Goal: Information Seeking & Learning: Learn about a topic

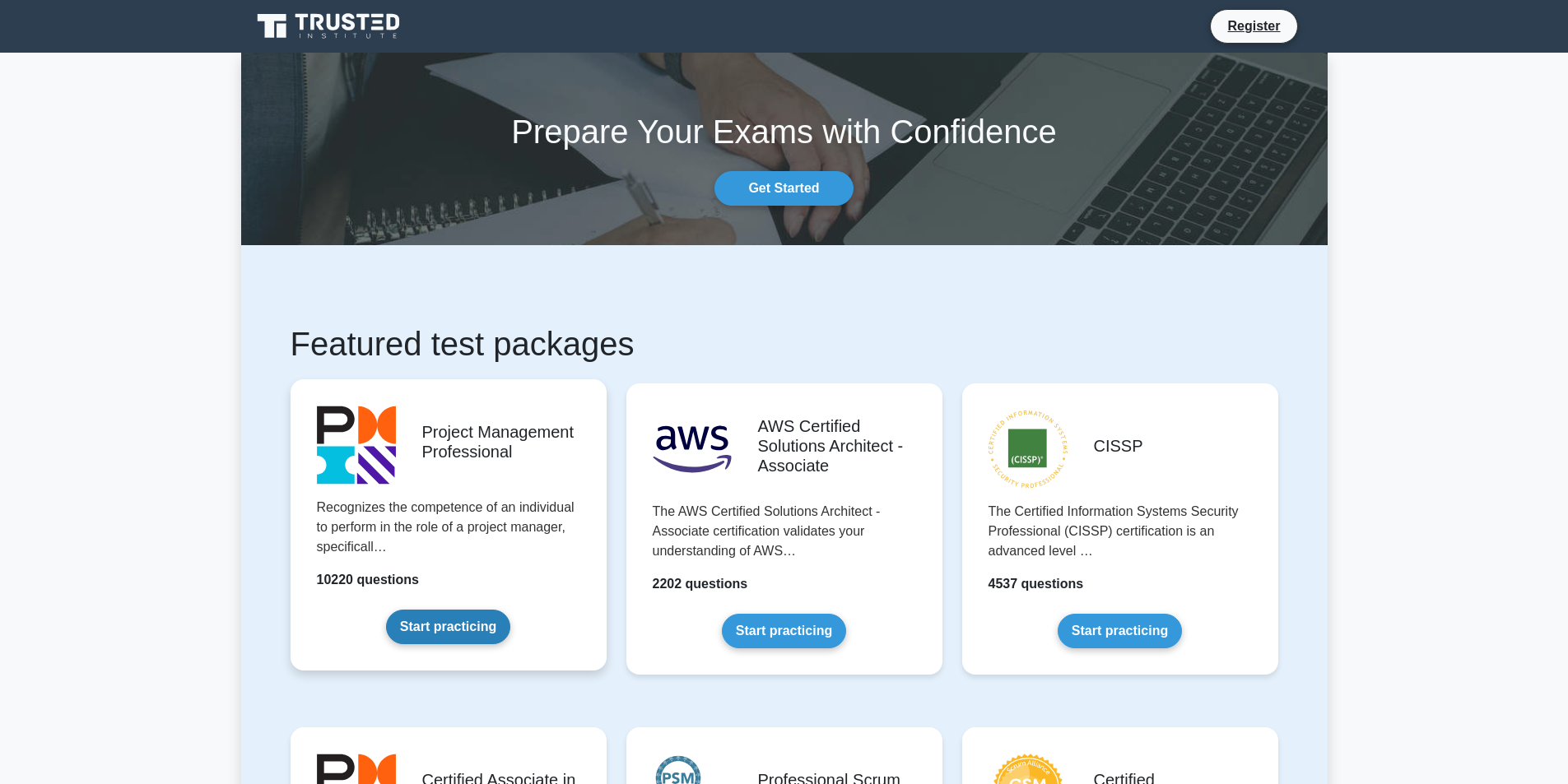
click at [440, 620] on link "Start practicing" at bounding box center [448, 627] width 124 height 34
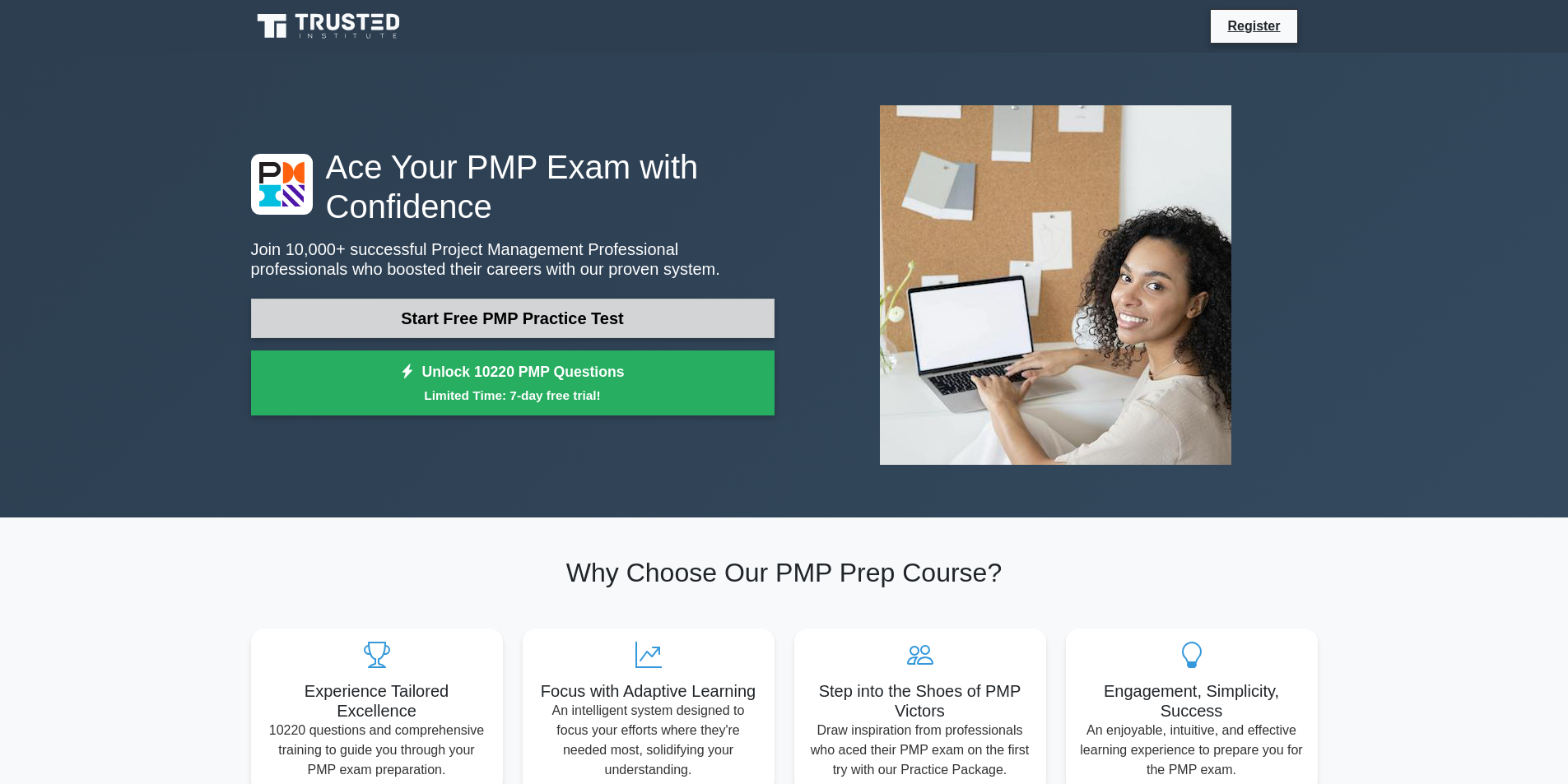
click at [599, 311] on link "Start Free PMP Practice Test" at bounding box center [513, 319] width 523 height 39
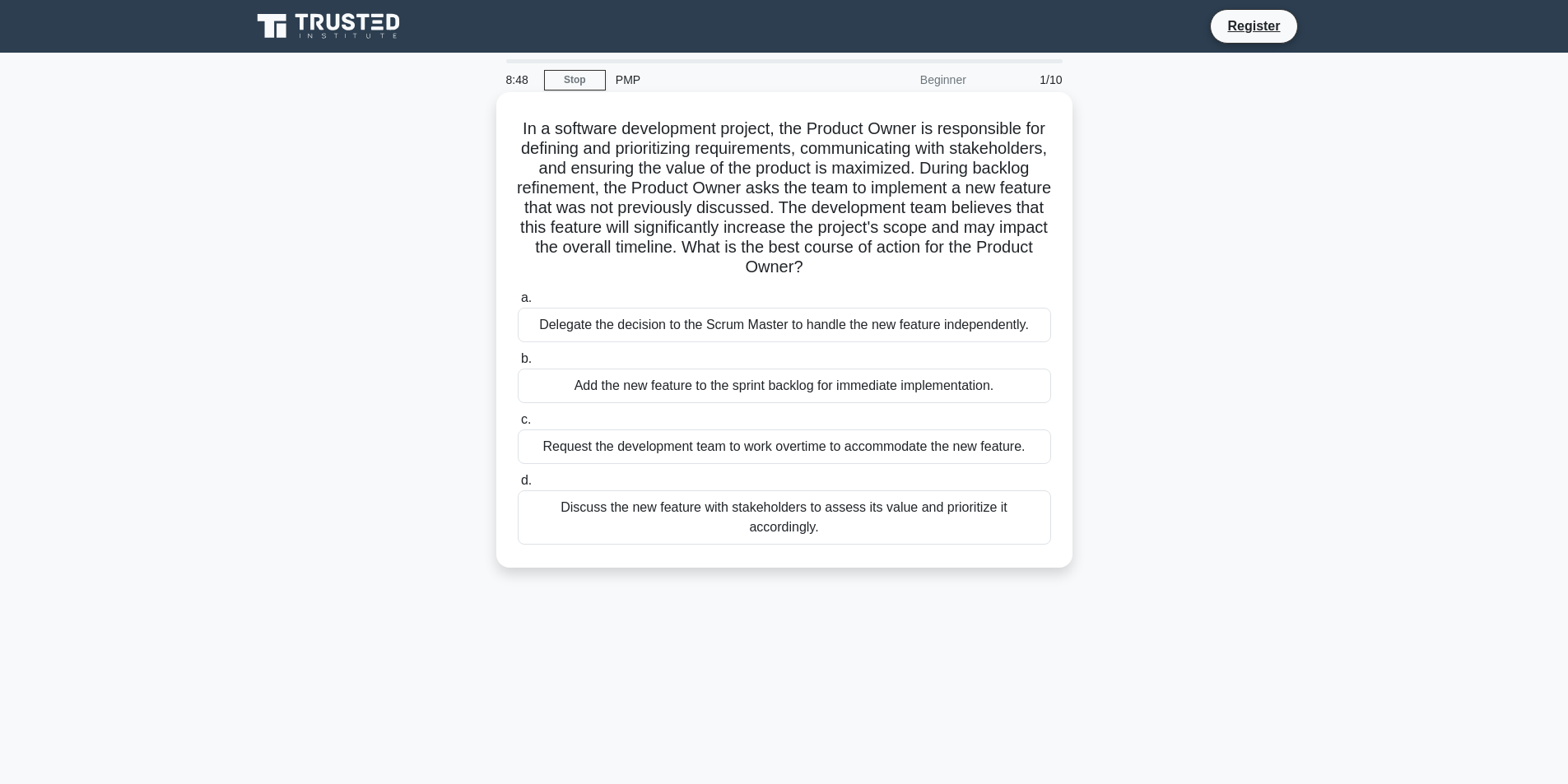
click at [822, 507] on div "Discuss the new feature with stakeholders to assess its value and prioritize it…" at bounding box center [784, 517] width 533 height 54
click at [517, 486] on input "d. Discuss the new feature with stakeholders to assess its value and prioritize…" at bounding box center [517, 481] width 0 height 11
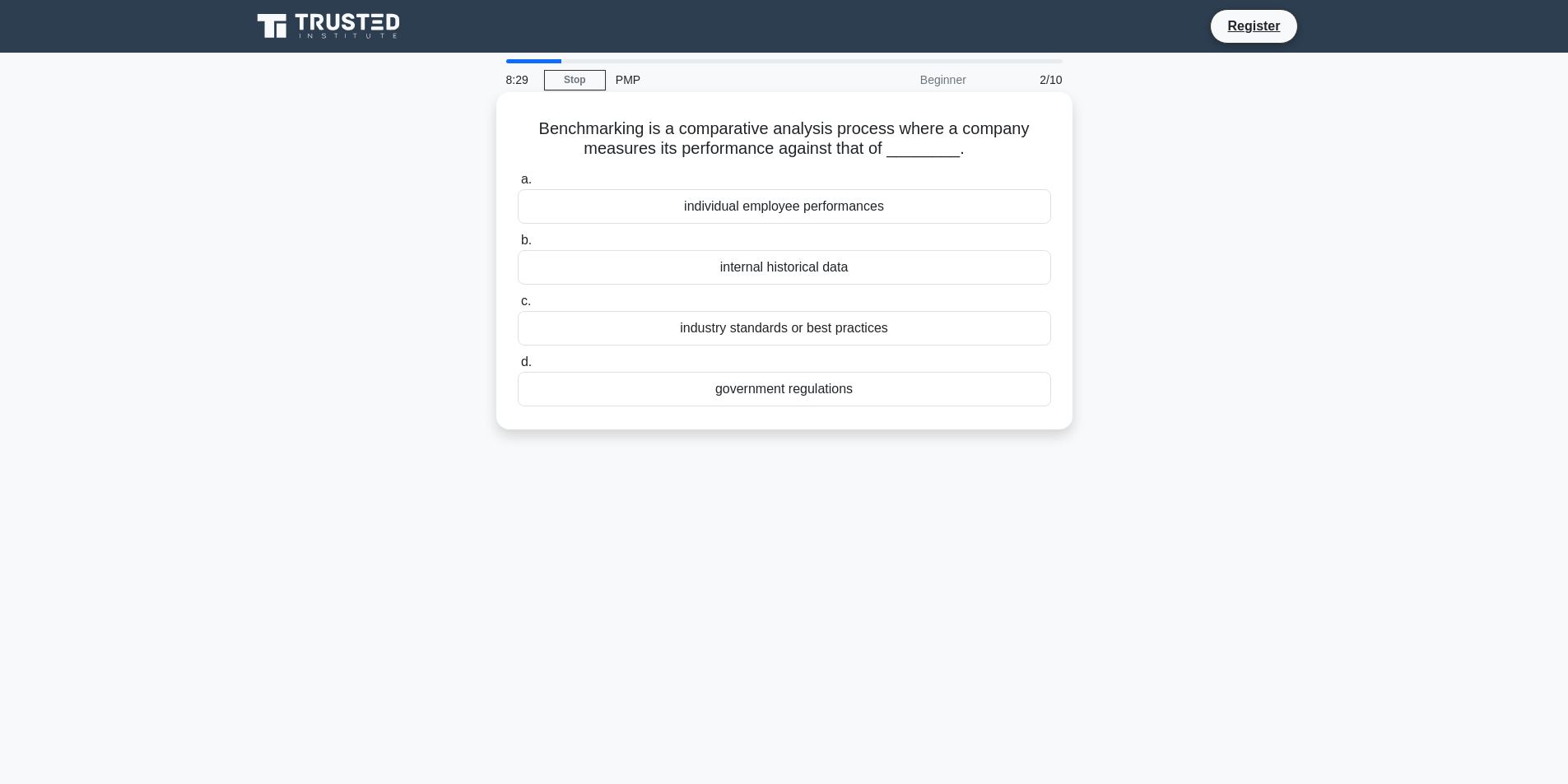
click at [875, 209] on div "individual employee performances" at bounding box center [784, 206] width 533 height 34
click at [517, 185] on input "a. individual employee performances" at bounding box center [517, 179] width 0 height 11
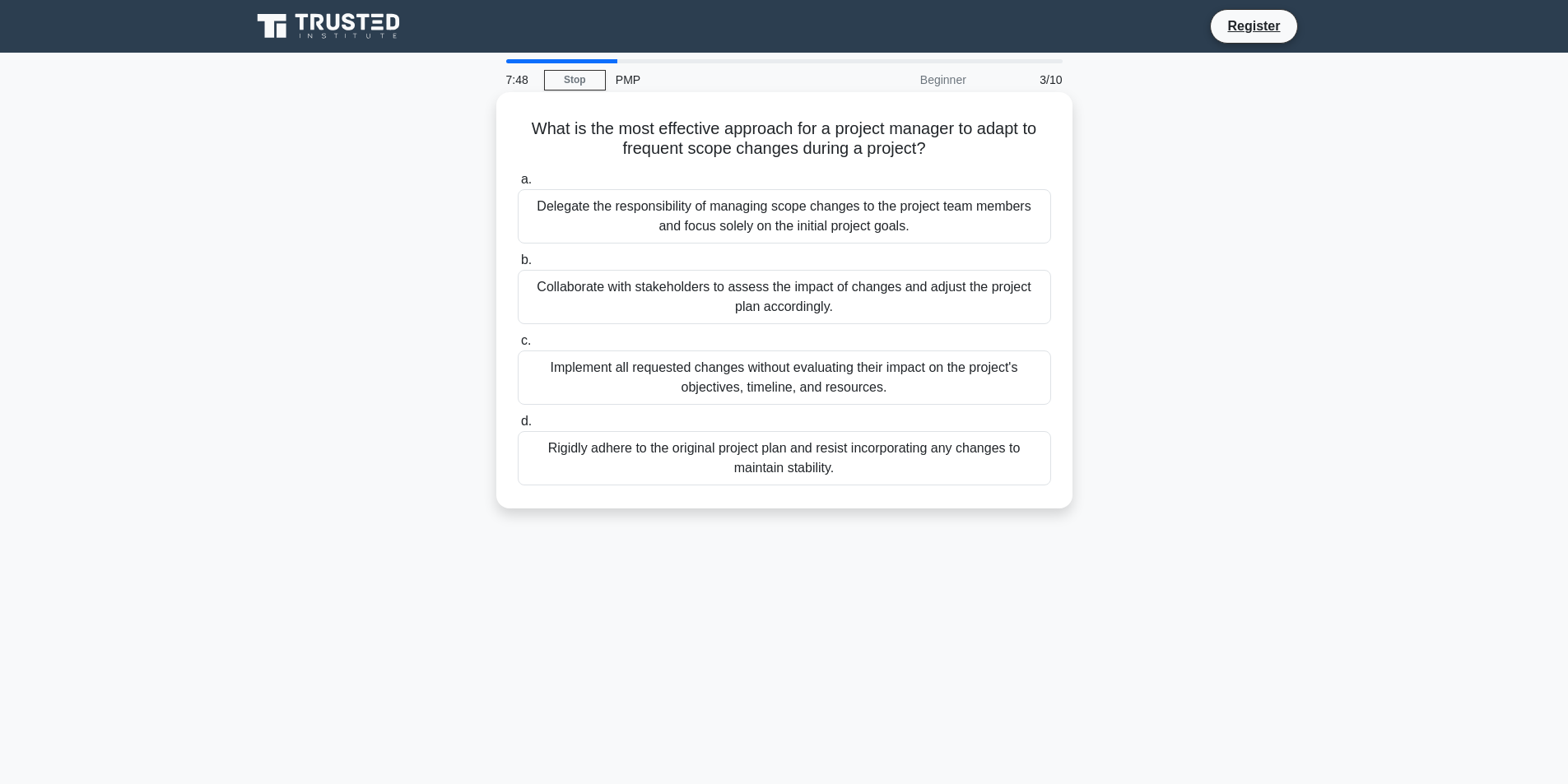
click at [796, 292] on div "Collaborate with stakeholders to assess the impact of changes and adjust the pr…" at bounding box center [784, 296] width 533 height 54
click at [517, 266] on input "b. Collaborate with stakeholders to assess the impact of changes and adjust the…" at bounding box center [517, 260] width 0 height 11
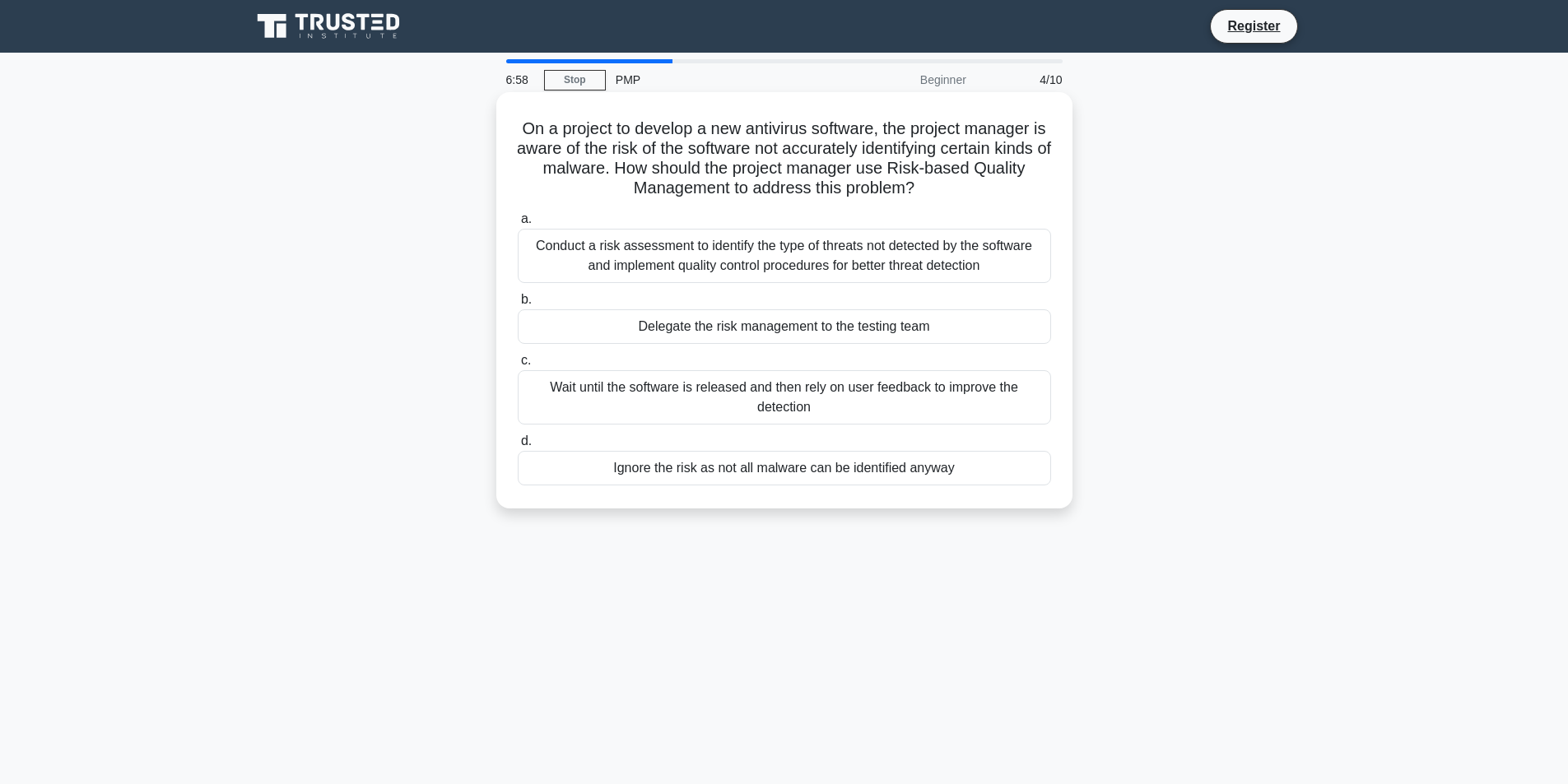
click at [685, 259] on div "Conduct a risk assessment to identify the type of threats not detected by the s…" at bounding box center [784, 256] width 533 height 54
click at [517, 224] on input "a. Conduct a risk assessment to identify the type of threats not detected by th…" at bounding box center [517, 218] width 0 height 11
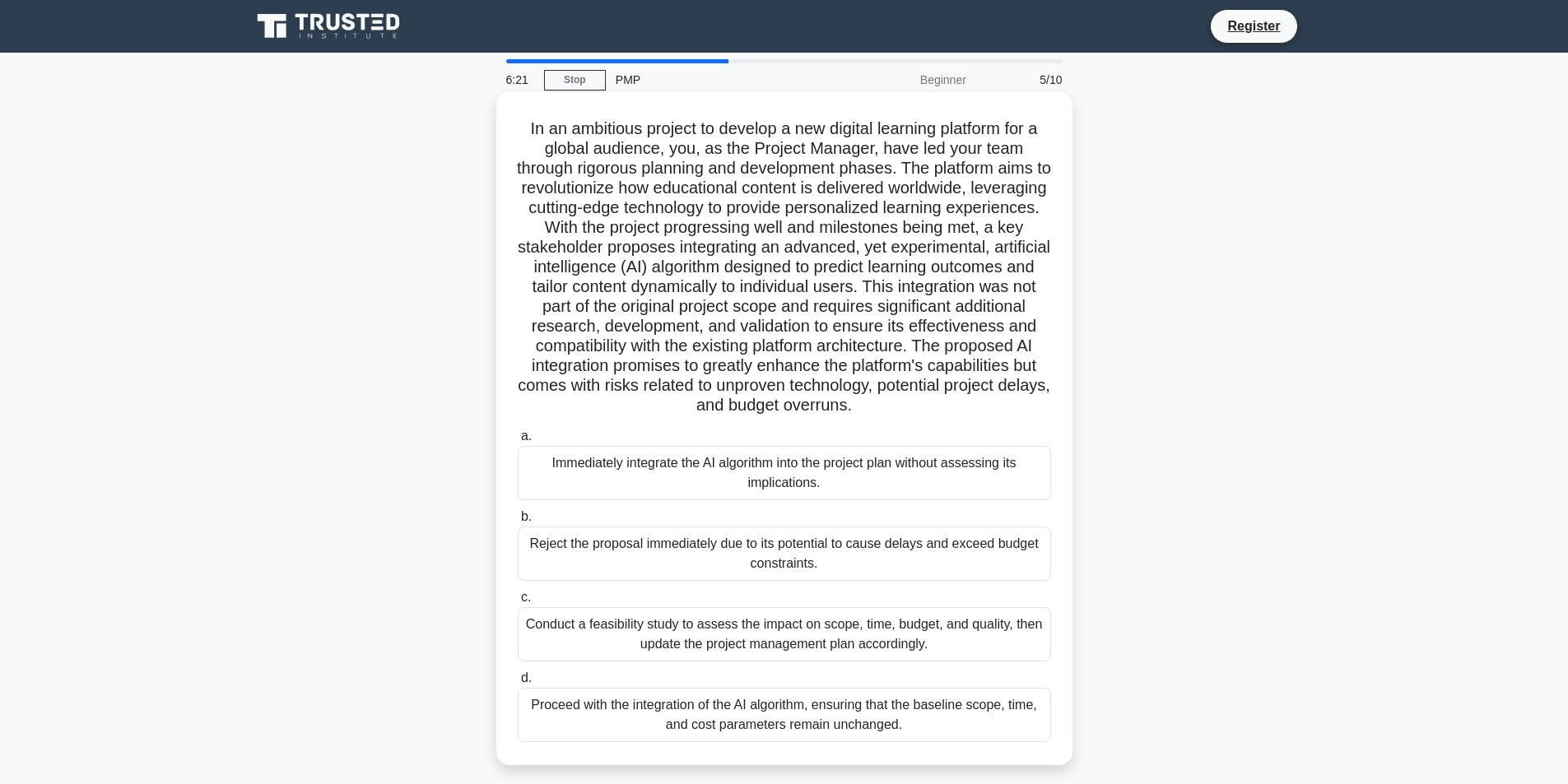
click at [820, 715] on div "Proceed with the integration of the AI algorithm, ensuring that the baseline sc…" at bounding box center [784, 714] width 533 height 54
click at [517, 684] on input "d. Proceed with the integration of the AI algorithm, ensuring that the baseline…" at bounding box center [517, 678] width 0 height 11
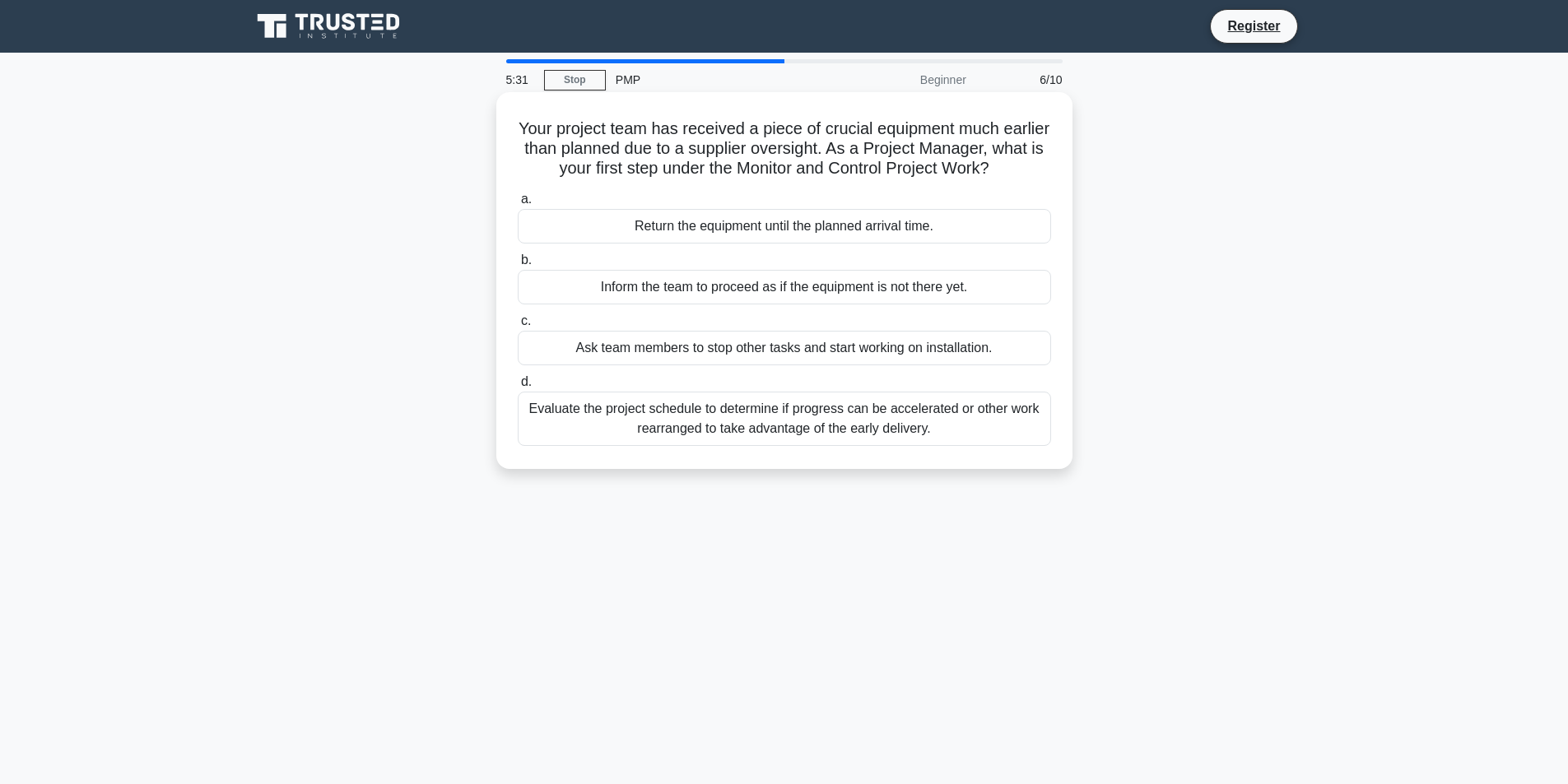
click at [857, 423] on div "Evaluate the project schedule to determine if progress can be accelerated or ot…" at bounding box center [784, 418] width 533 height 54
click at [517, 388] on input "d. Evaluate the project schedule to determine if progress can be accelerated or…" at bounding box center [517, 382] width 0 height 11
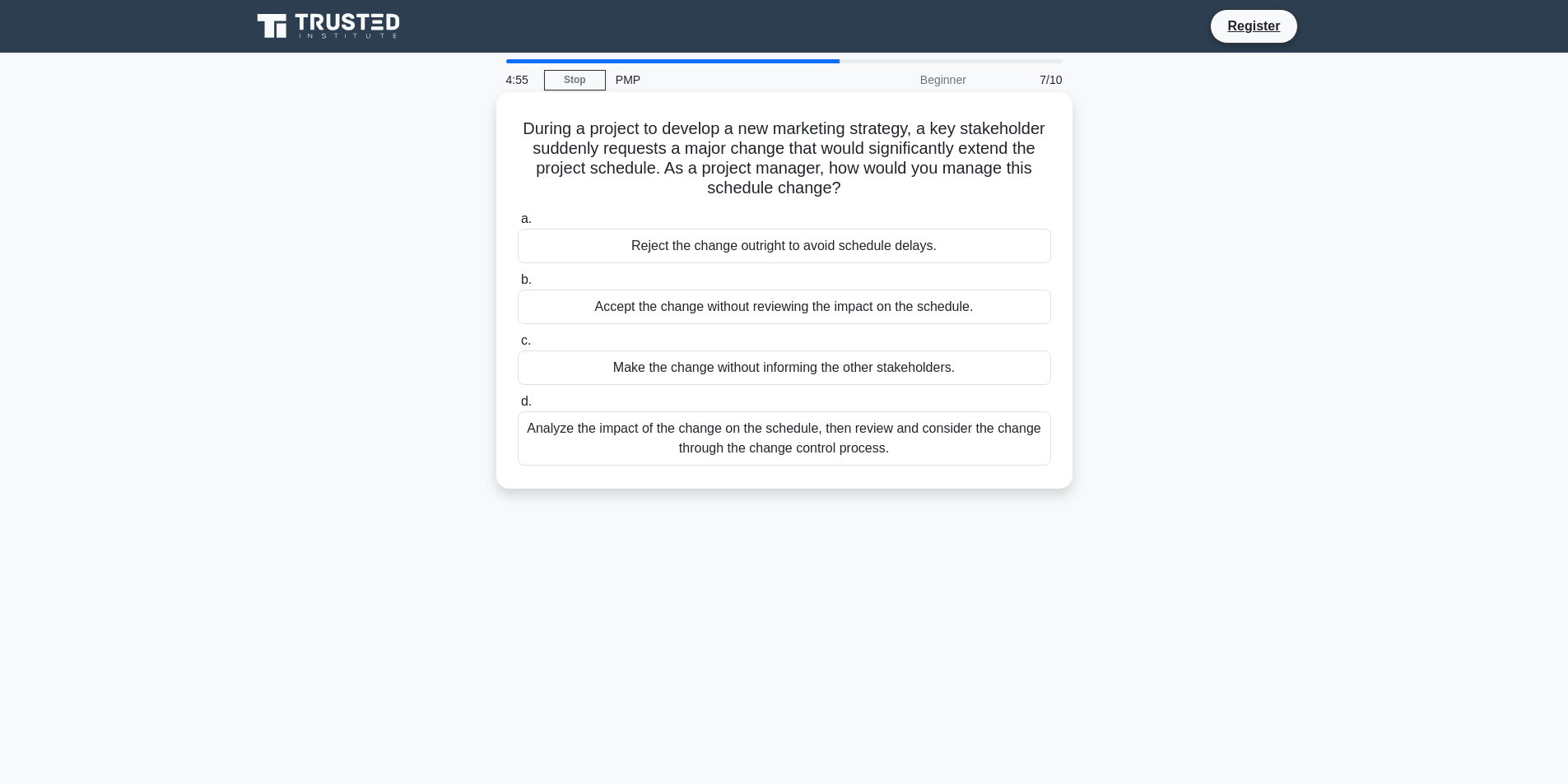
click at [853, 448] on div "Analyze the impact of the change on the schedule, then review and consider the …" at bounding box center [784, 438] width 533 height 54
click at [517, 407] on input "d. Analyze the impact of the change on the schedule, then review and consider t…" at bounding box center [517, 401] width 0 height 11
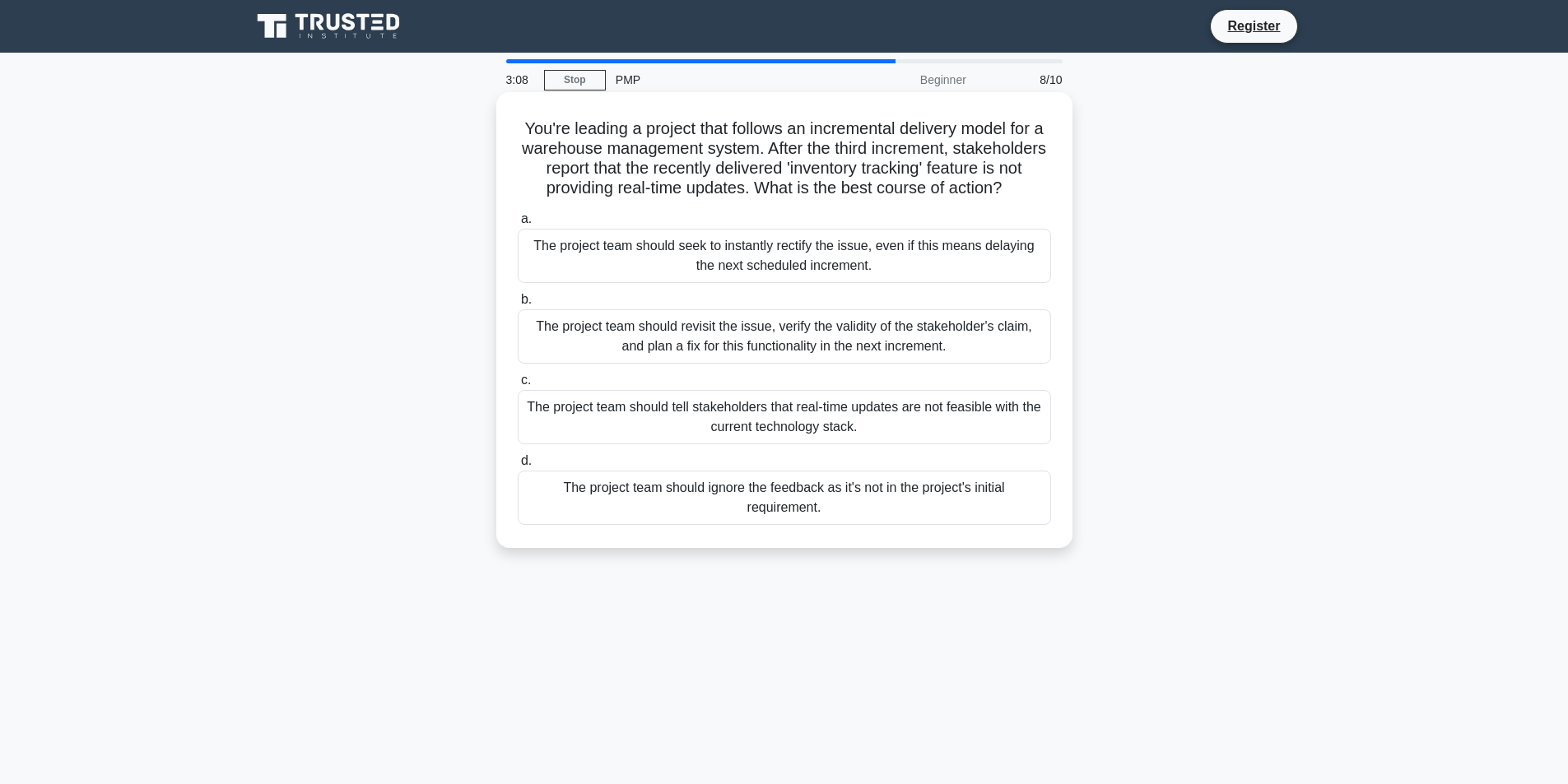
click at [841, 273] on div "The project team should seek to instantly rectify the issue, even if this means…" at bounding box center [784, 256] width 533 height 54
click at [517, 224] on input "a. The project team should seek to instantly rectify the issue, even if this me…" at bounding box center [517, 218] width 0 height 11
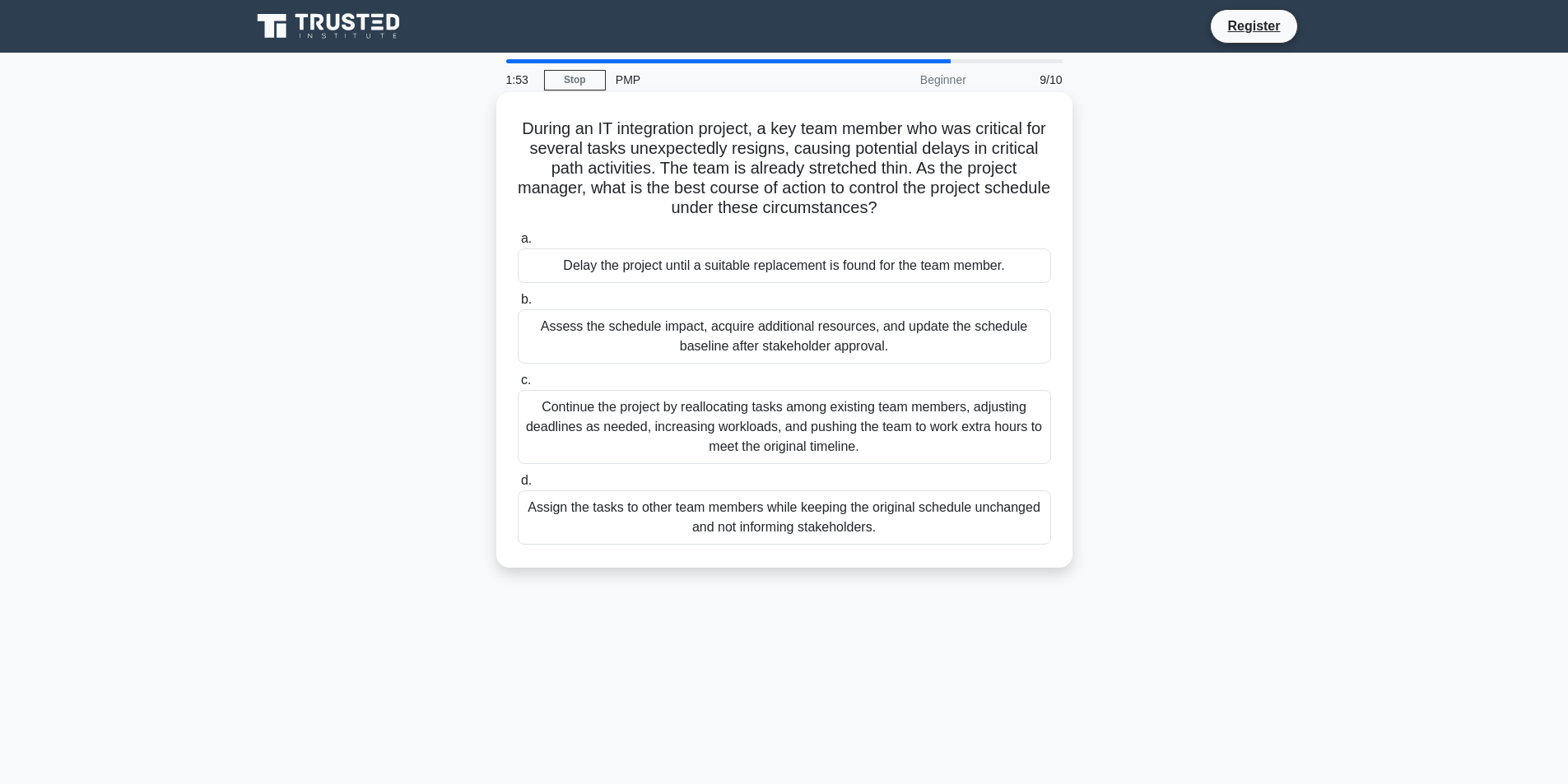
click at [767, 348] on div "Assess the schedule impact, acquire additional resources, and update the schedu…" at bounding box center [784, 336] width 533 height 54
click at [517, 305] on input "b. Assess the schedule impact, acquire additional resources, and update the sch…" at bounding box center [517, 299] width 0 height 11
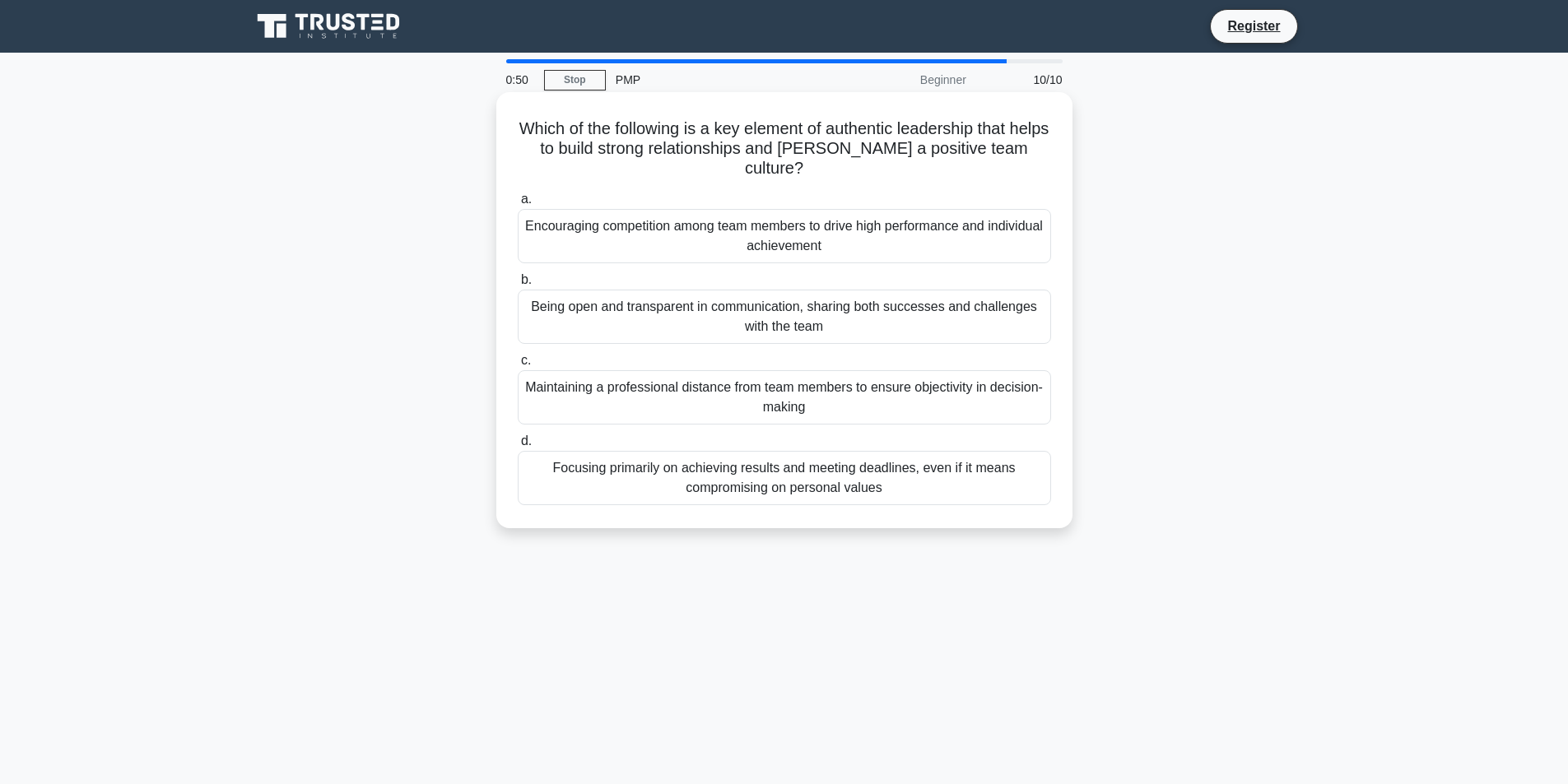
click at [930, 319] on div "Being open and transparent in communication, sharing both successes and challen…" at bounding box center [784, 316] width 533 height 54
click at [517, 285] on input "b. Being open and transparent in communication, sharing both successes and chal…" at bounding box center [517, 279] width 0 height 11
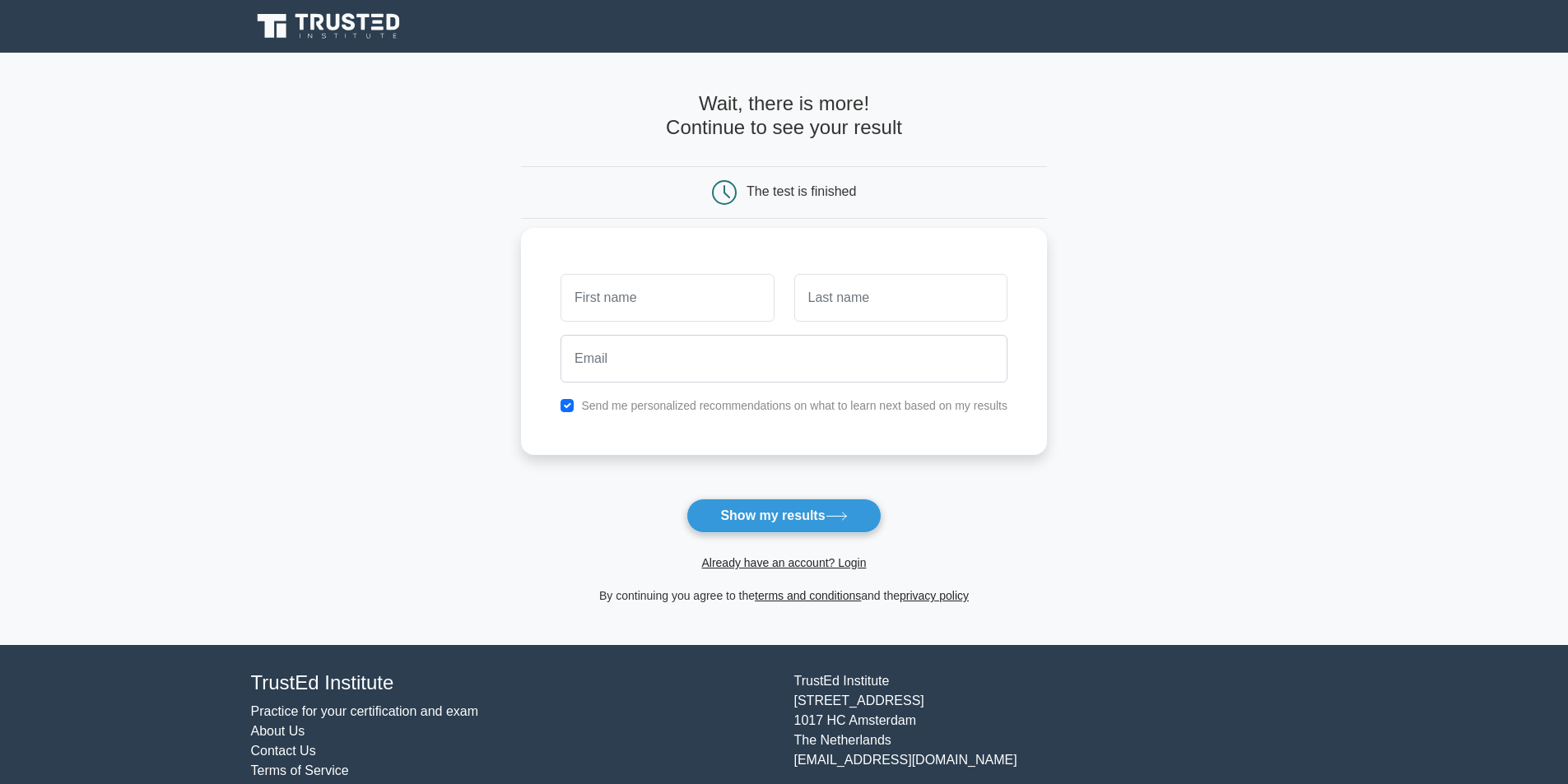
click at [675, 301] on input "text" at bounding box center [667, 298] width 213 height 48
type input "douaa"
click at [881, 305] on input "text" at bounding box center [900, 298] width 213 height 48
type input "gggg"
click at [767, 364] on input "email" at bounding box center [784, 358] width 447 height 48
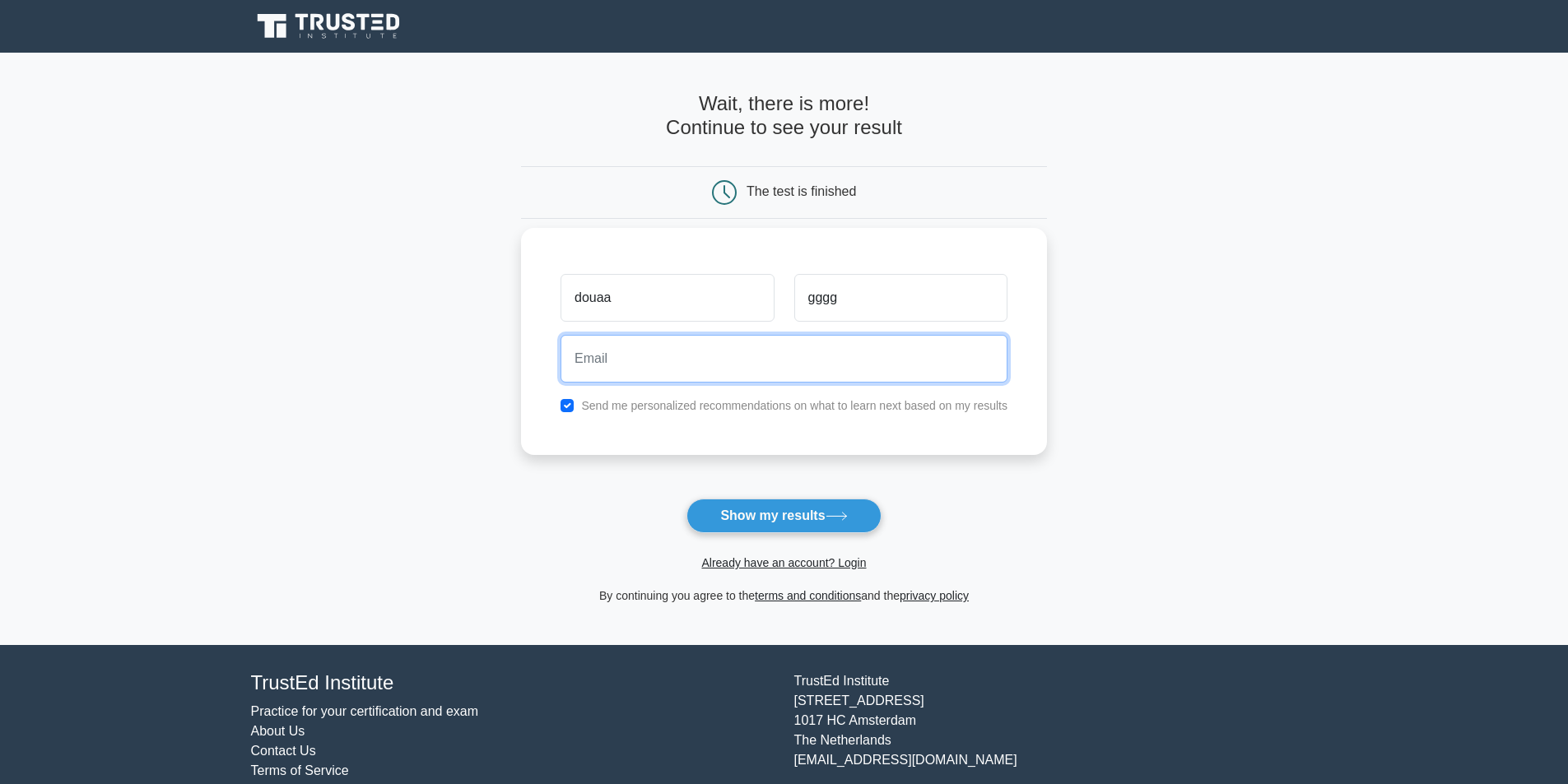
type input "abdallah.jlassi.aj@gmail.com"
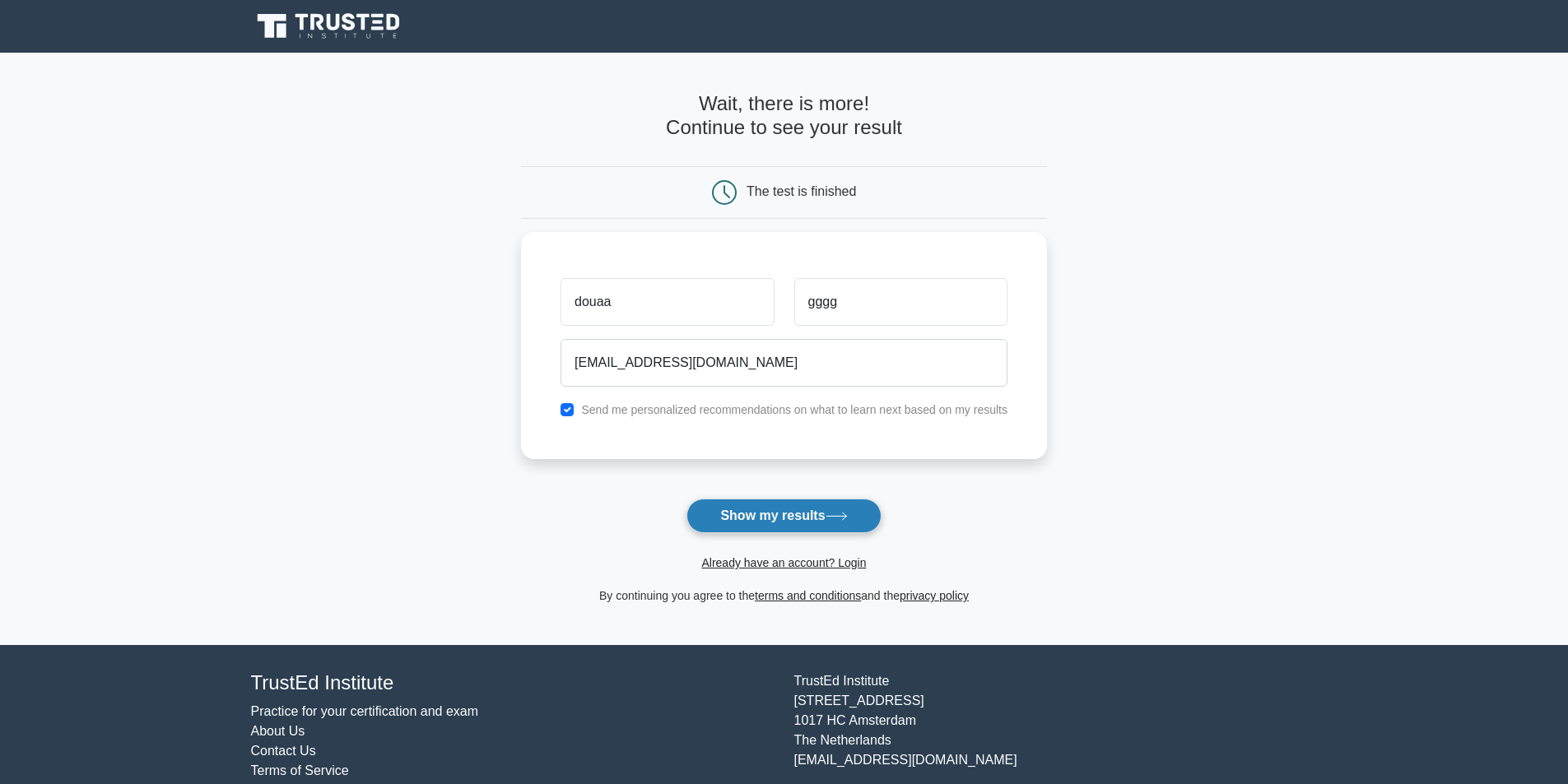
click at [778, 514] on button "Show my results" at bounding box center [783, 515] width 194 height 34
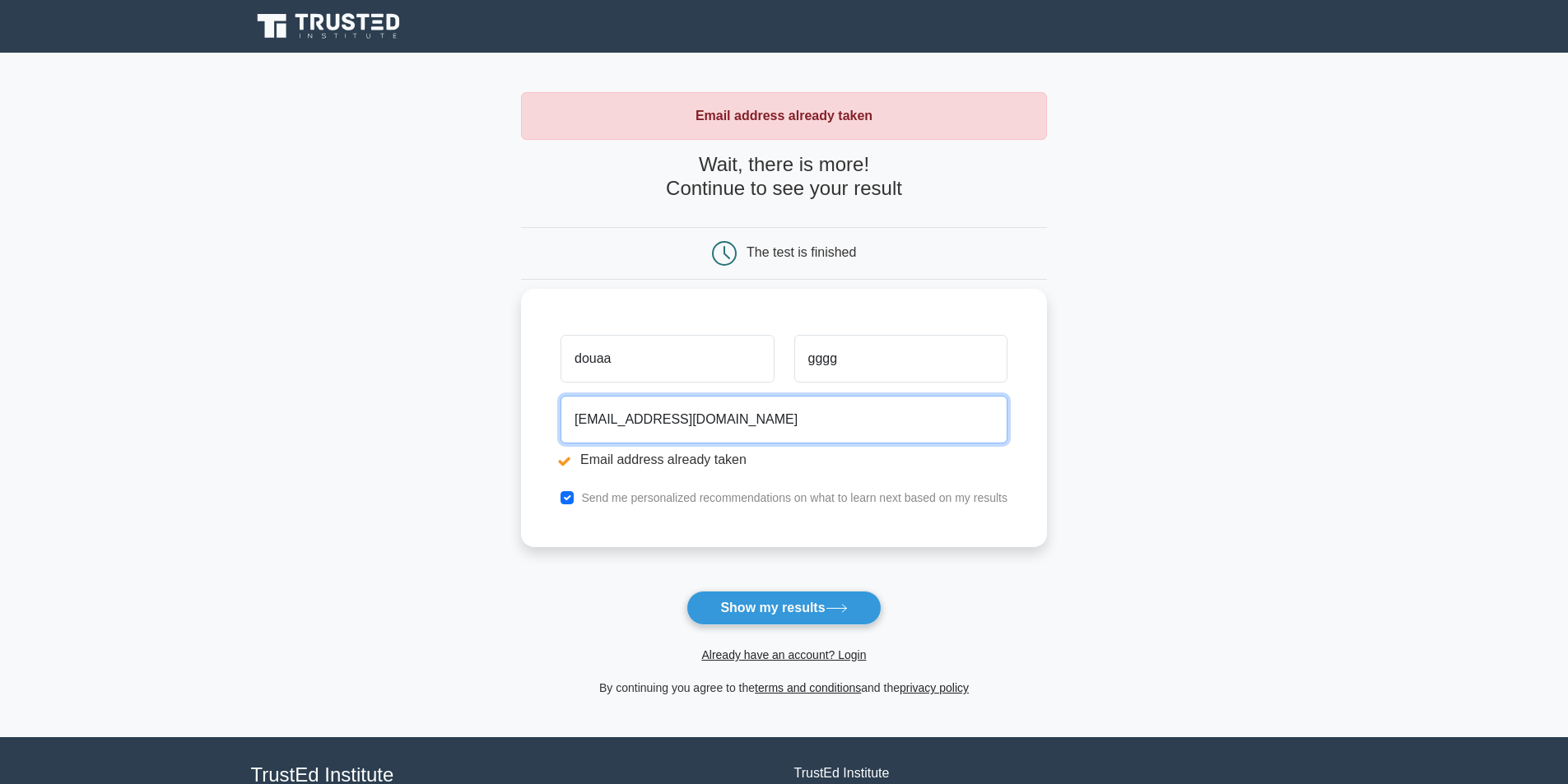
click at [764, 411] on input "abdallah.jlassi.aj@gmail.com" at bounding box center [784, 419] width 447 height 48
drag, startPoint x: 764, startPoint y: 411, endPoint x: 633, endPoint y: 417, distance: 131.1
click at [633, 417] on input "abdallah.jlassi.aj@gmail.com" at bounding box center [784, 419] width 447 height 48
type input "abdallah.win.aw@gmail.com"
click at [687, 591] on button "Show my results" at bounding box center [783, 608] width 194 height 34
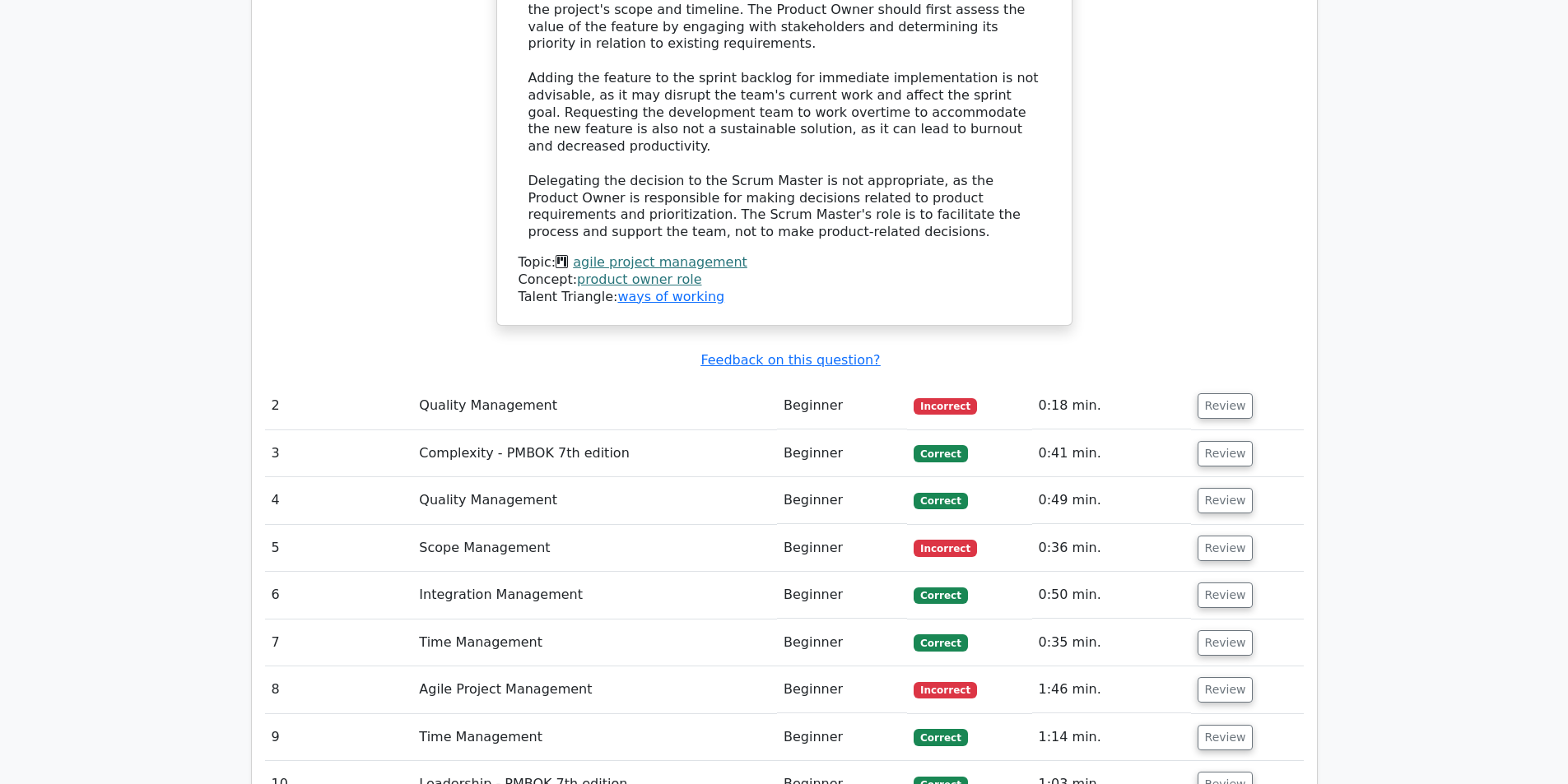
scroll to position [2140, 0]
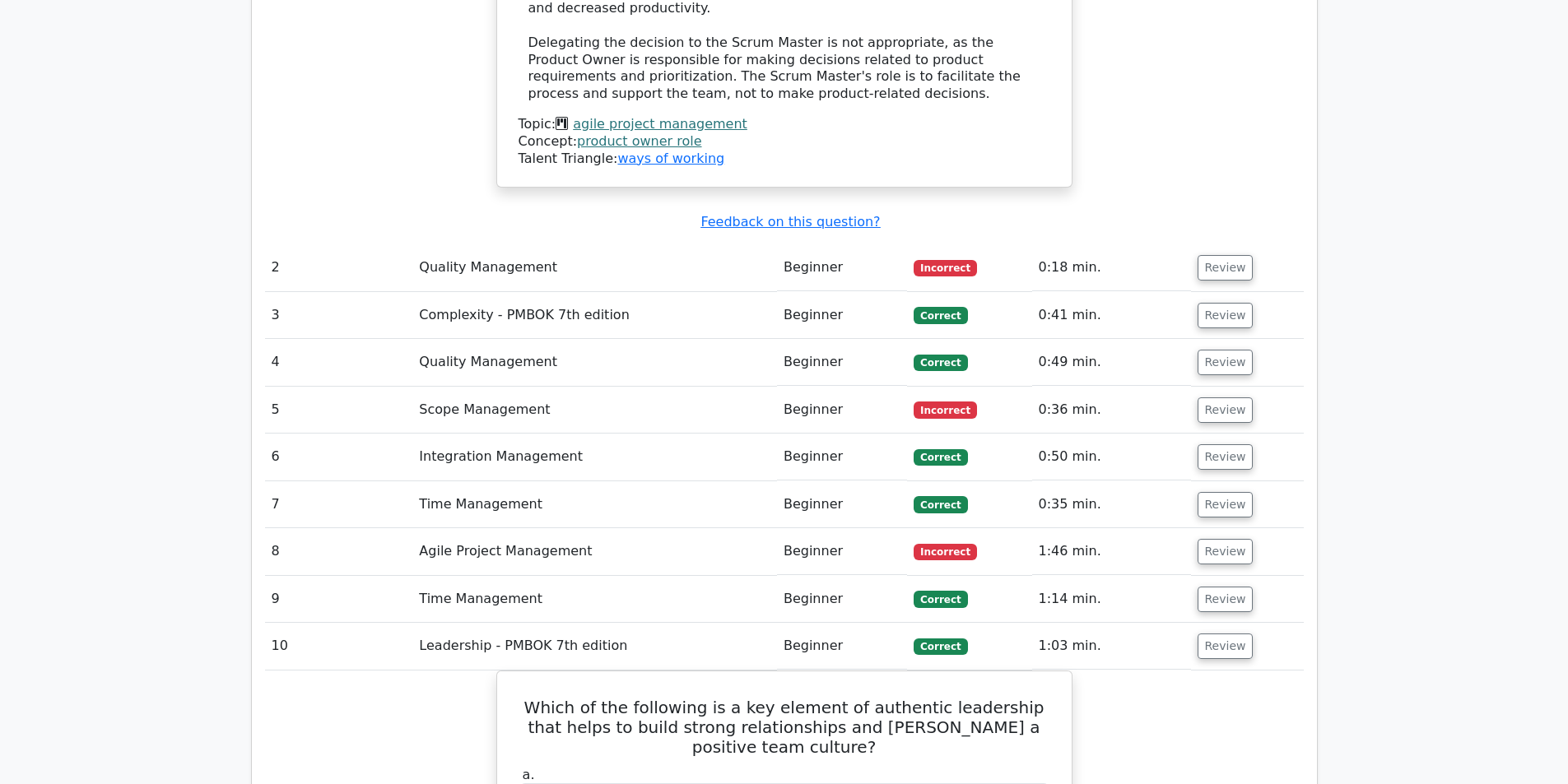
scroll to position [2222, 0]
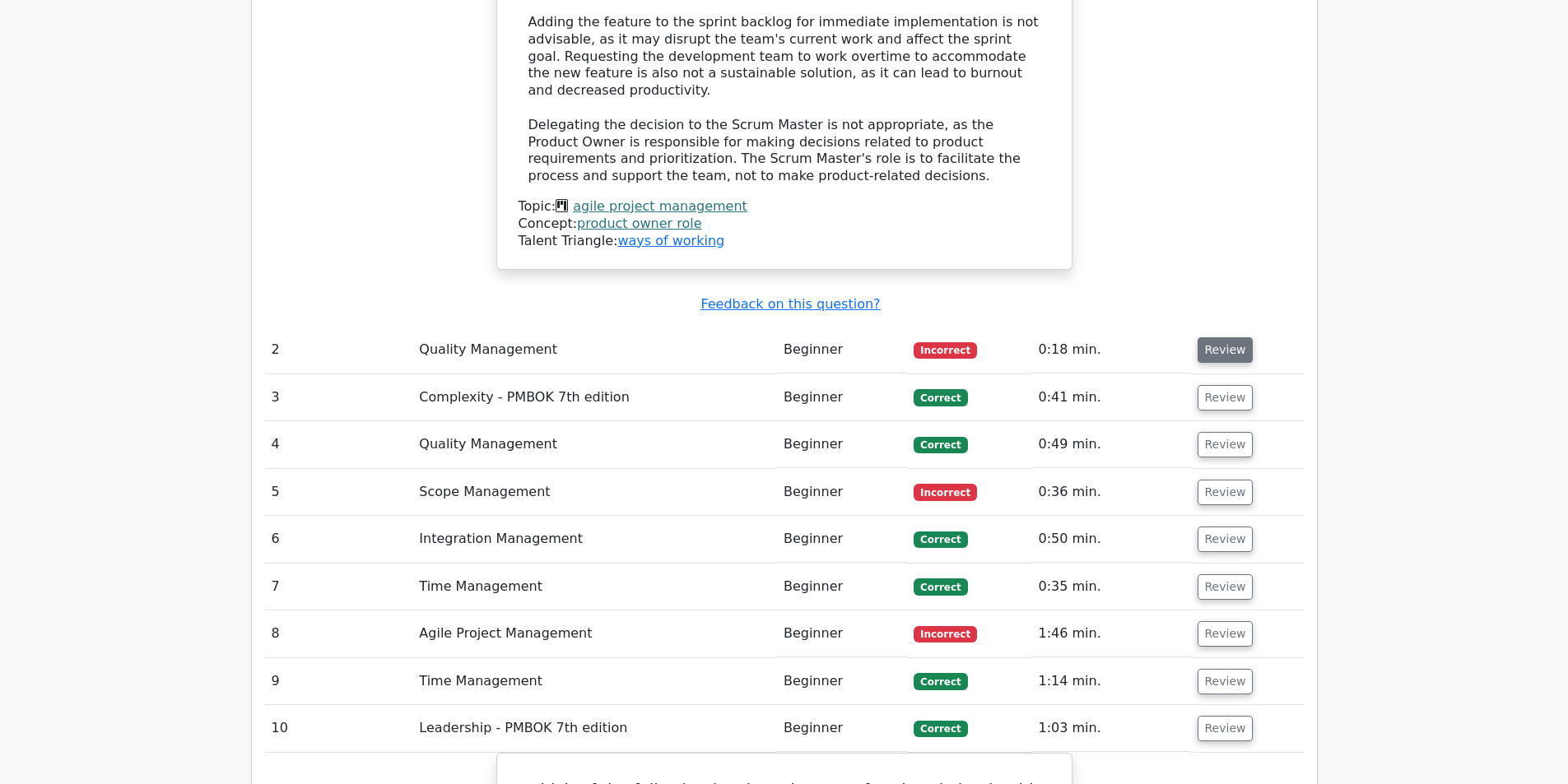
click at [1211, 337] on button "Review" at bounding box center [1225, 350] width 56 height 26
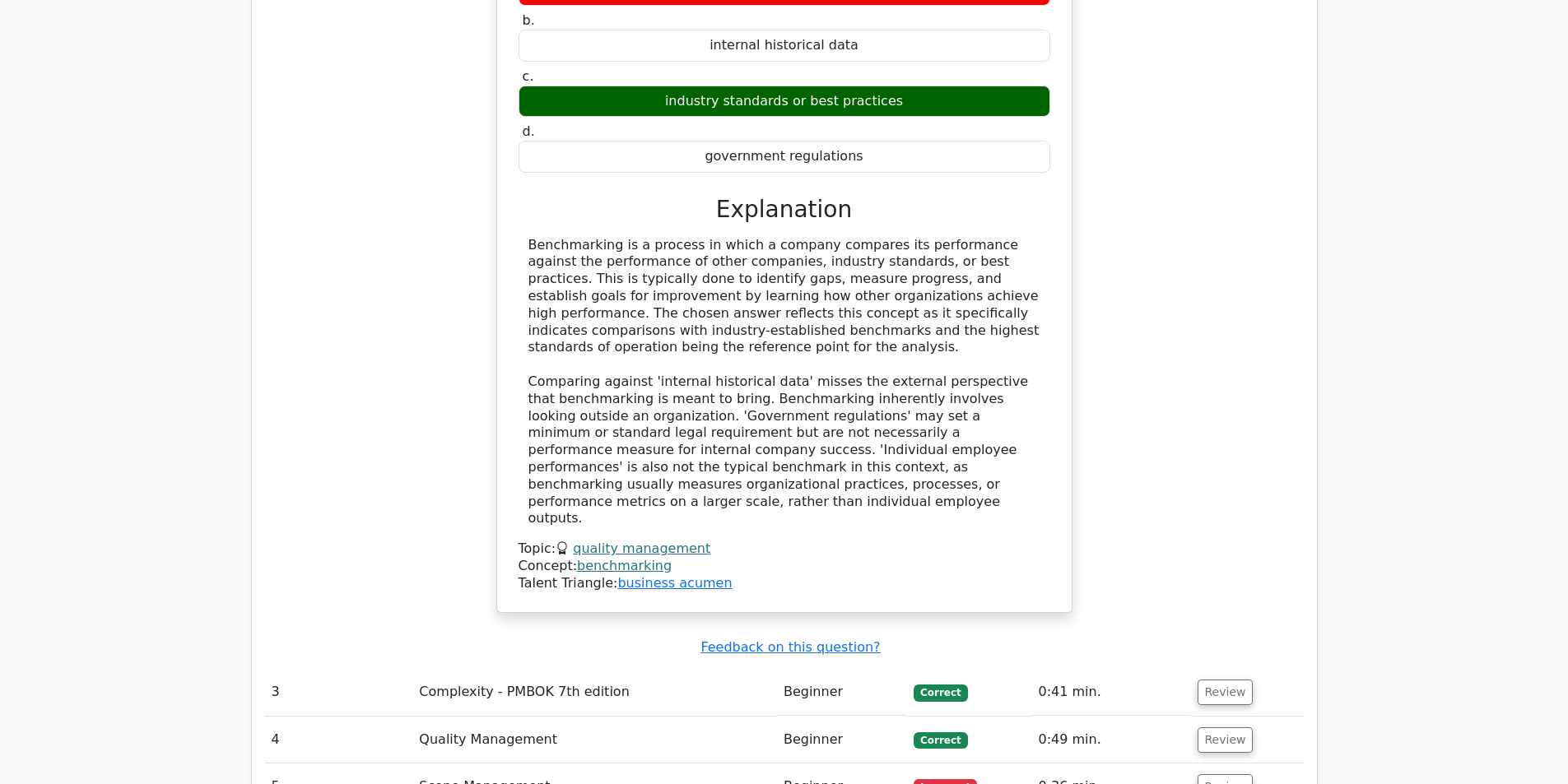
scroll to position [2798, 0]
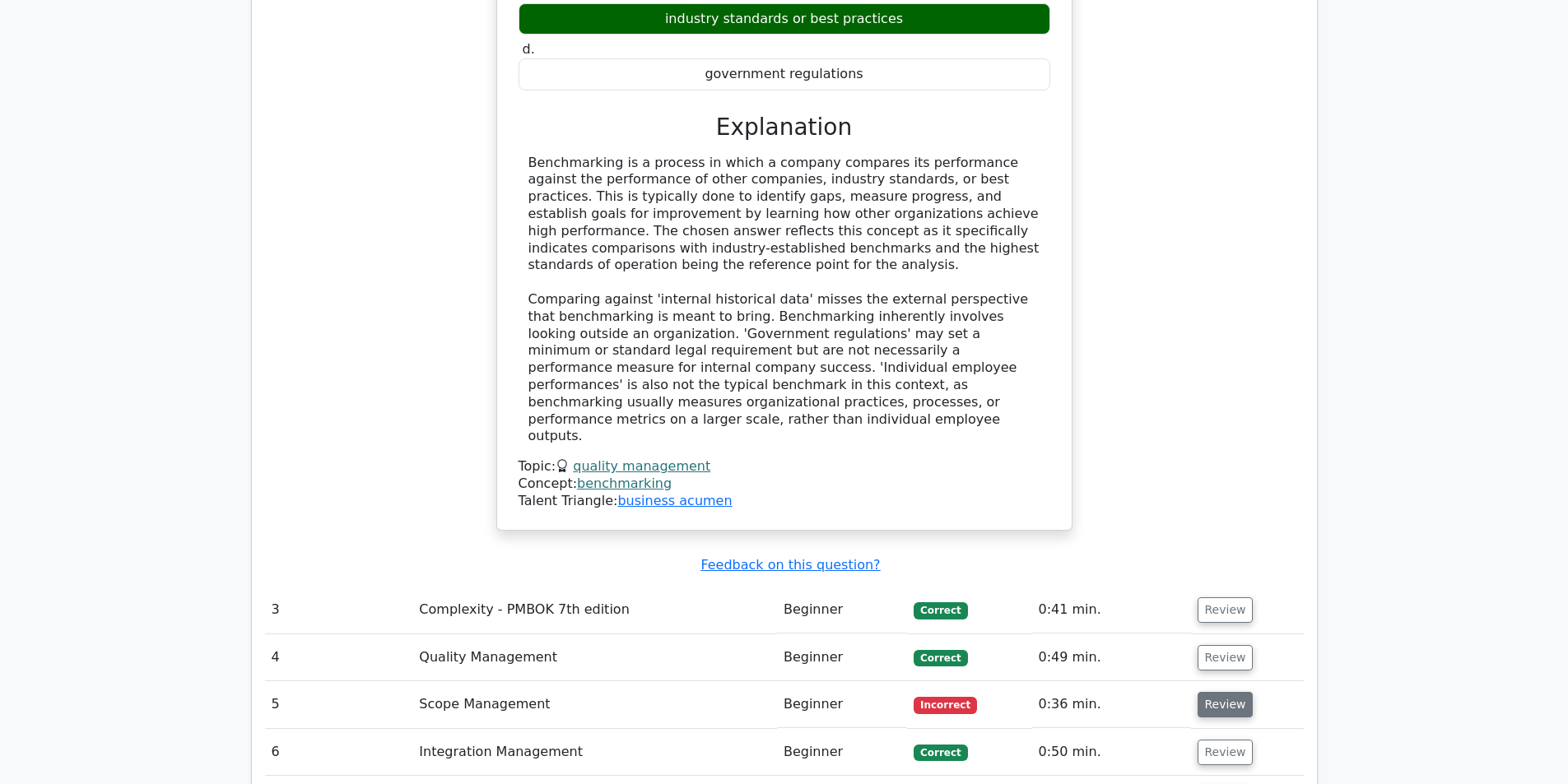
click at [1206, 693] on button "Review" at bounding box center [1225, 705] width 56 height 26
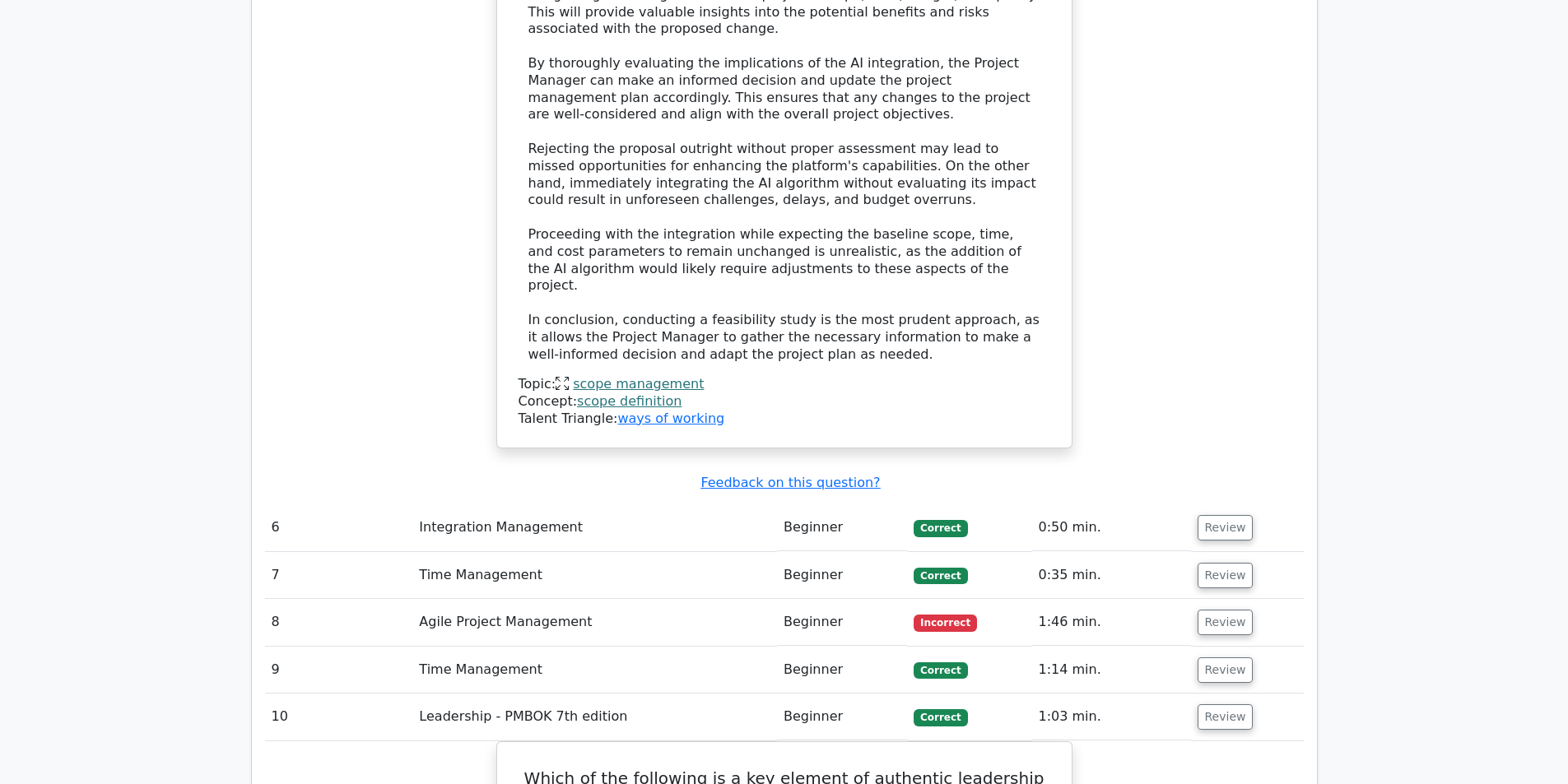
scroll to position [4279, 0]
click at [1226, 609] on button "Review" at bounding box center [1225, 622] width 56 height 26
